Goal: Find specific page/section: Find specific page/section

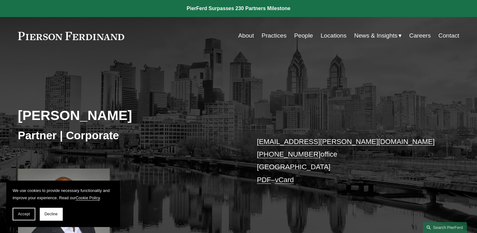
click at [294, 36] on link "People" at bounding box center [303, 36] width 19 height 12
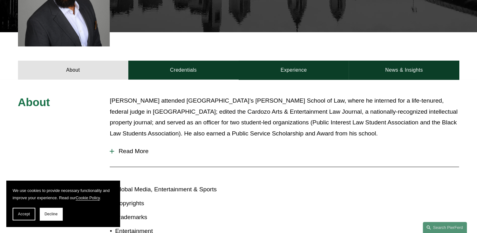
scroll to position [221, 0]
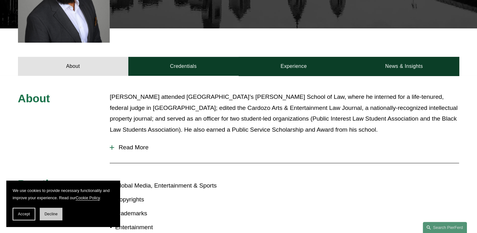
click at [49, 215] on span "Decline" at bounding box center [50, 214] width 13 height 4
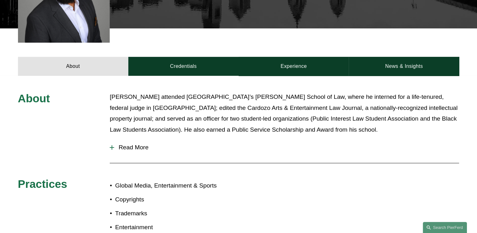
click at [260, 121] on p "[PERSON_NAME] attended [GEOGRAPHIC_DATA]’s [PERSON_NAME] School of Law, where h…" at bounding box center [284, 113] width 349 height 44
